Goal: Complete application form

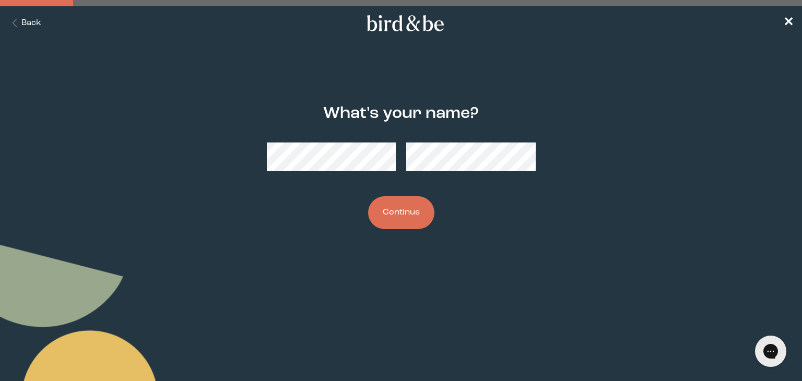
click at [16, 21] on icon "Back Button" at bounding box center [14, 23] width 13 height 9
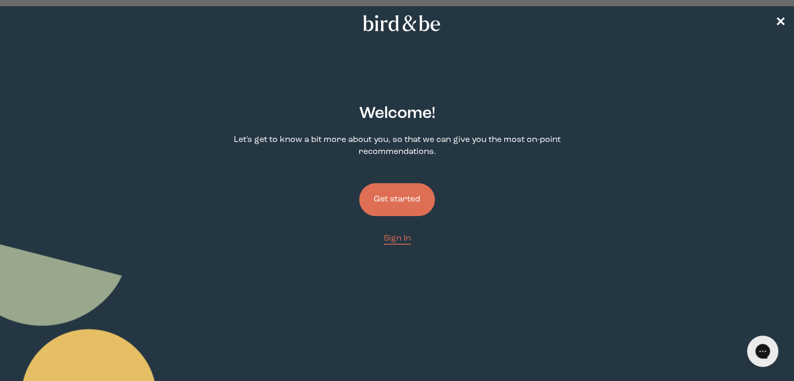
click at [409, 194] on button "Get started" at bounding box center [397, 199] width 76 height 33
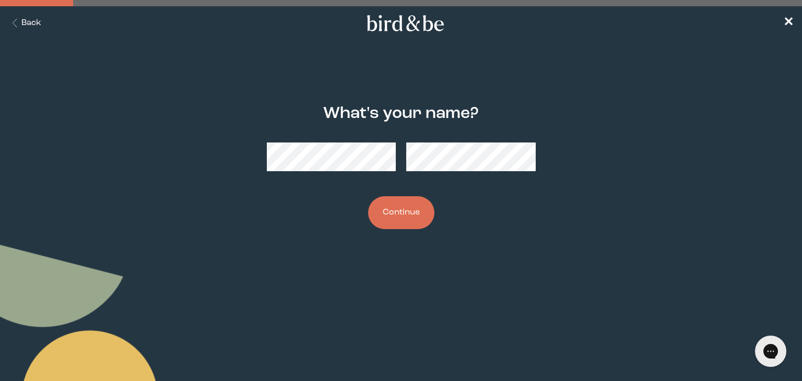
click at [405, 215] on button "Continue" at bounding box center [401, 212] width 66 height 33
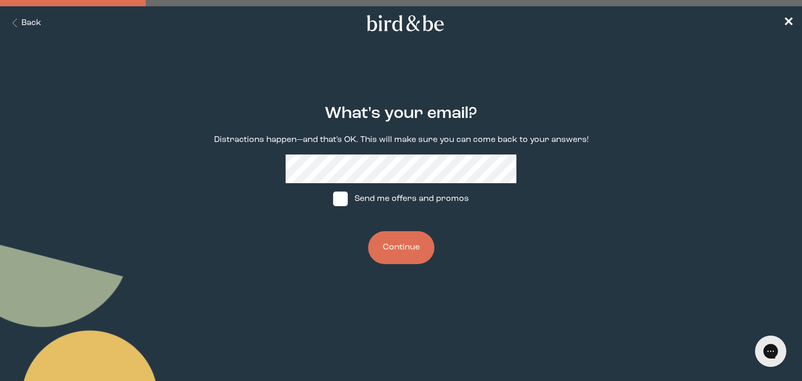
click at [15, 17] on button "Back" at bounding box center [24, 23] width 33 height 12
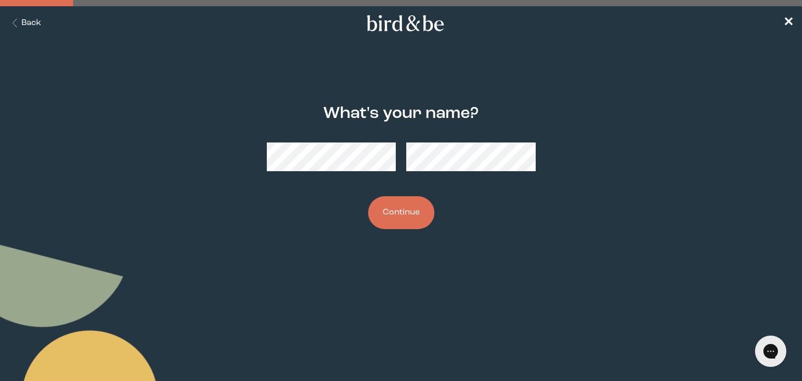
click at [15, 17] on button "Back" at bounding box center [24, 23] width 33 height 12
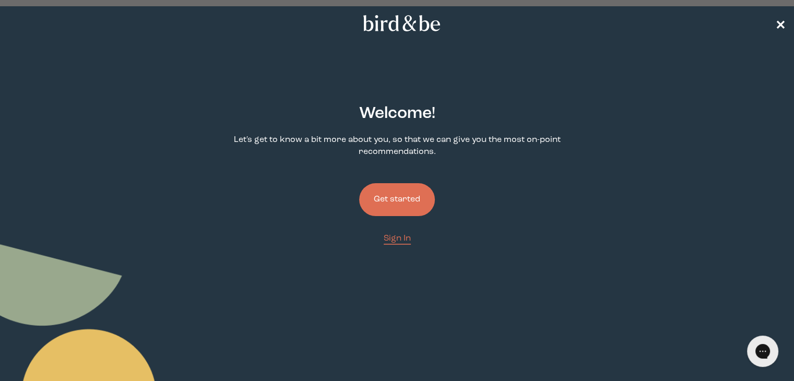
click at [779, 23] on span "✕" at bounding box center [780, 23] width 10 height 13
